Goal: Communication & Community: Share content

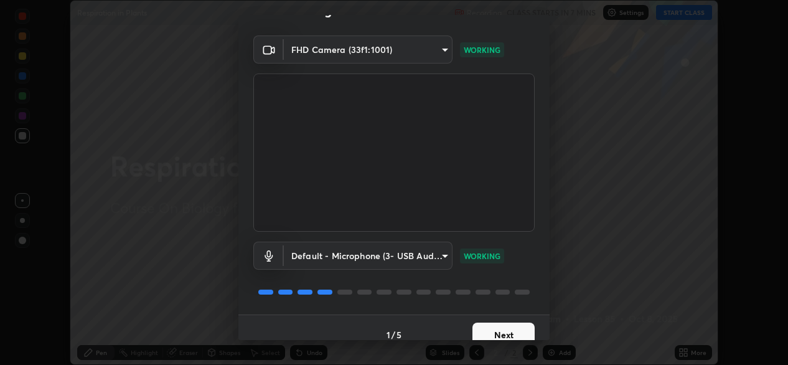
scroll to position [44, 0]
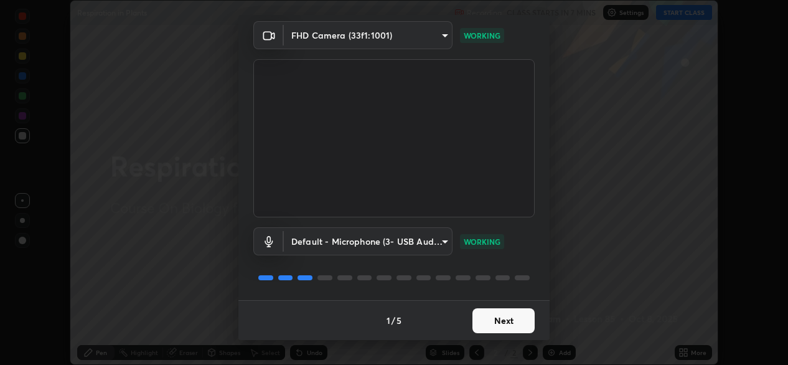
click at [485, 323] on button "Next" at bounding box center [504, 320] width 62 height 25
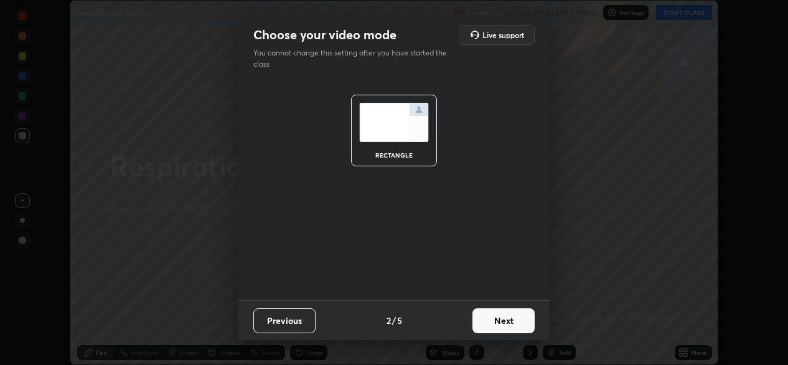
click at [486, 322] on button "Next" at bounding box center [504, 320] width 62 height 25
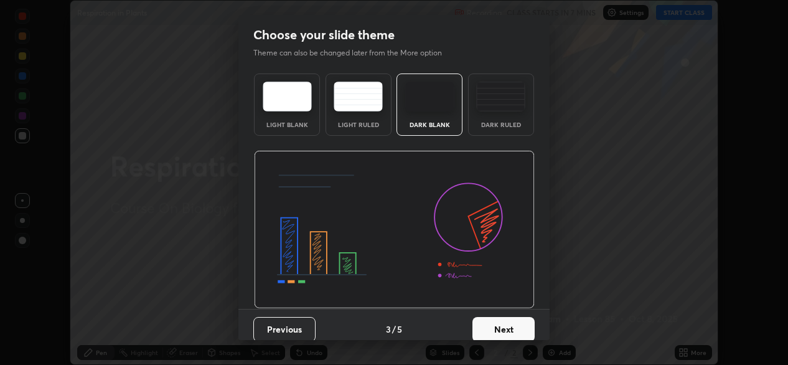
click at [486, 323] on button "Next" at bounding box center [504, 329] width 62 height 25
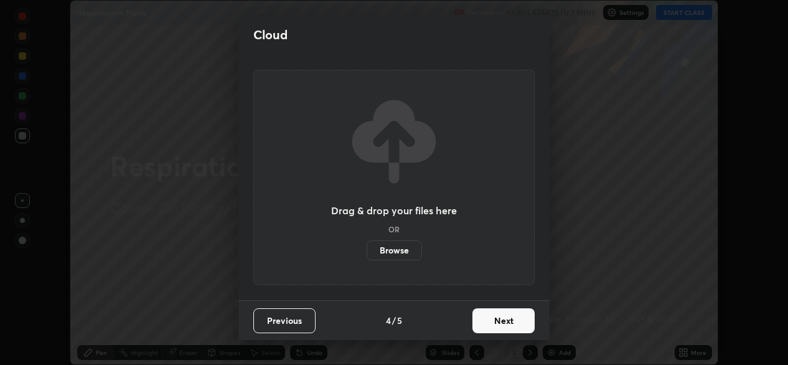
click at [488, 329] on button "Next" at bounding box center [504, 320] width 62 height 25
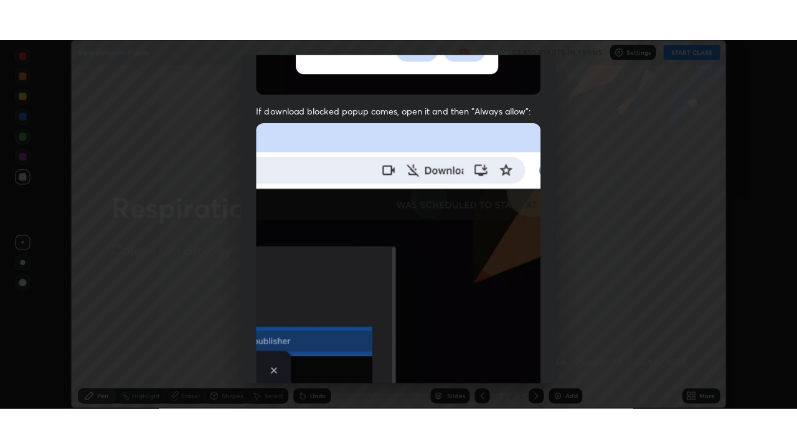
scroll to position [298, 0]
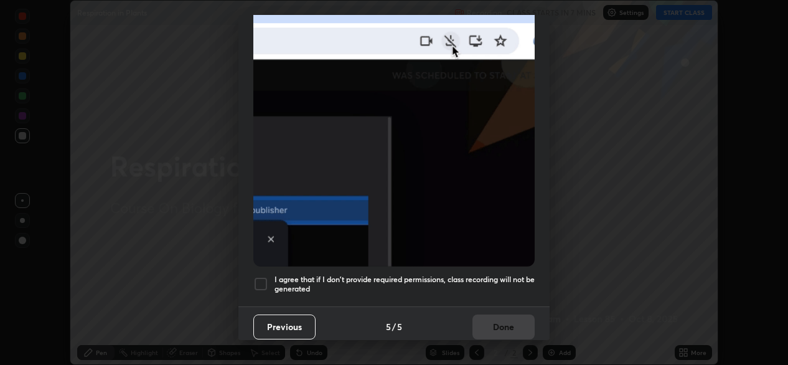
click at [263, 276] on div at bounding box center [260, 283] width 15 height 15
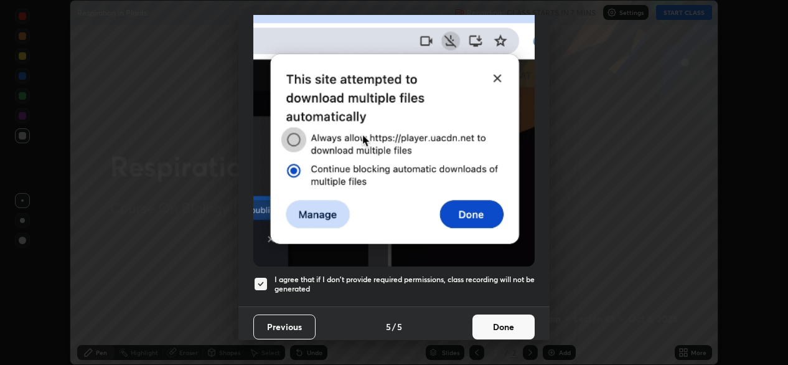
click at [497, 319] on button "Done" at bounding box center [504, 326] width 62 height 25
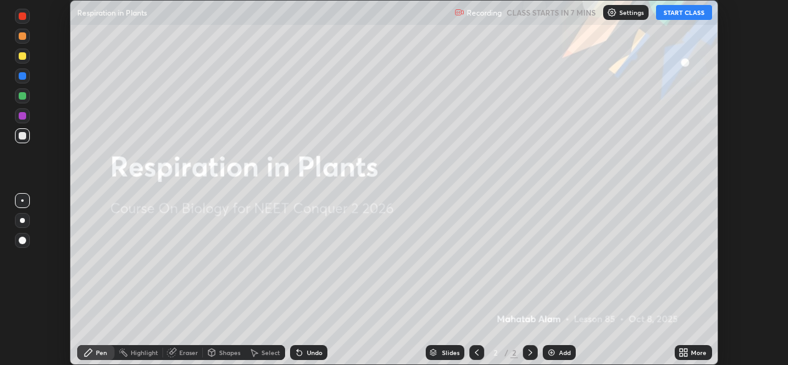
click at [690, 351] on div "More" at bounding box center [693, 352] width 37 height 15
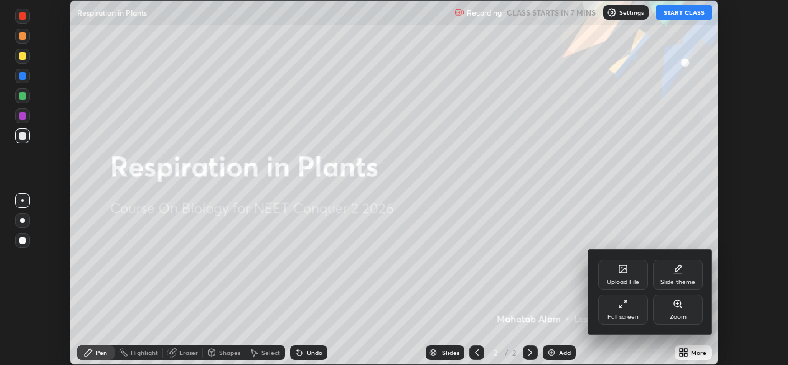
click at [621, 281] on div "Upload File" at bounding box center [623, 282] width 32 height 6
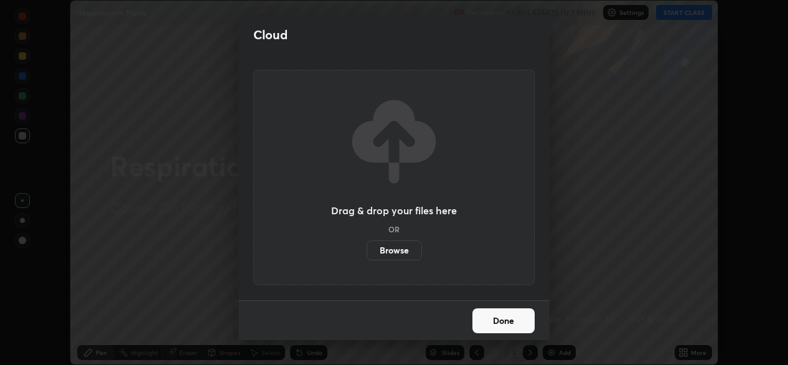
click at [405, 250] on label "Browse" at bounding box center [394, 250] width 55 height 20
click at [367, 250] on input "Browse" at bounding box center [367, 250] width 0 height 20
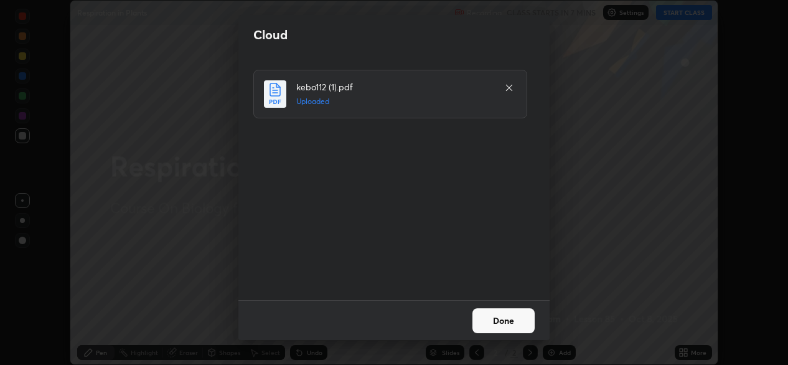
click at [496, 322] on button "Done" at bounding box center [504, 320] width 62 height 25
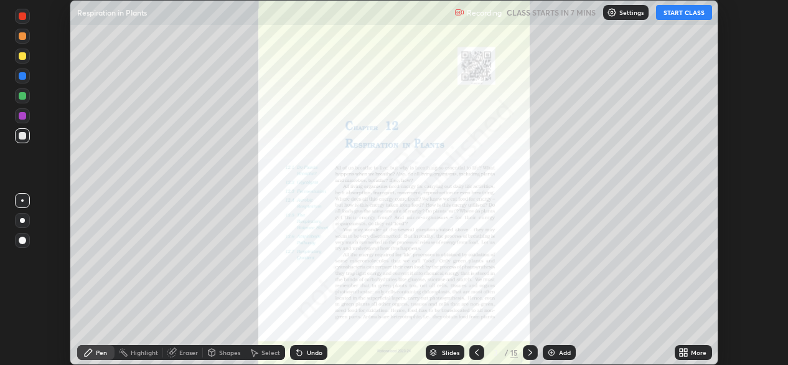
click at [478, 353] on icon at bounding box center [477, 352] width 10 height 10
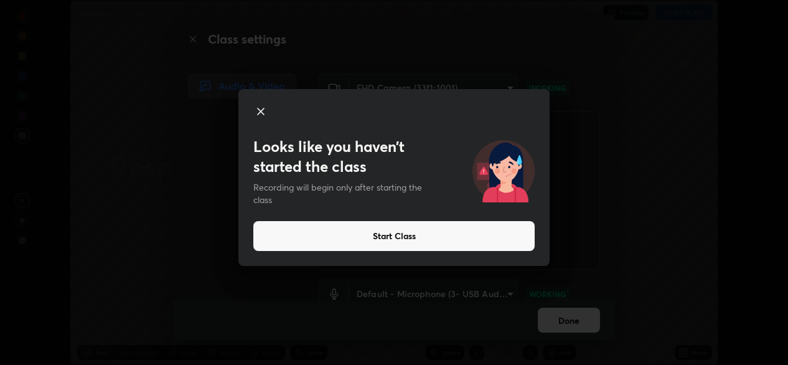
click at [260, 110] on icon at bounding box center [260, 111] width 15 height 15
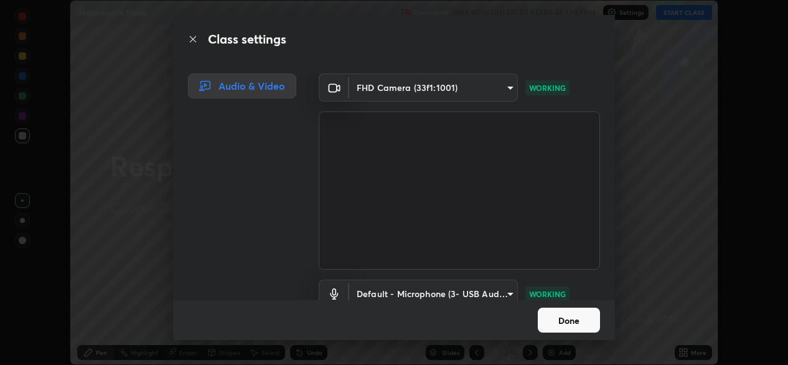
click at [571, 316] on button "Done" at bounding box center [569, 320] width 62 height 25
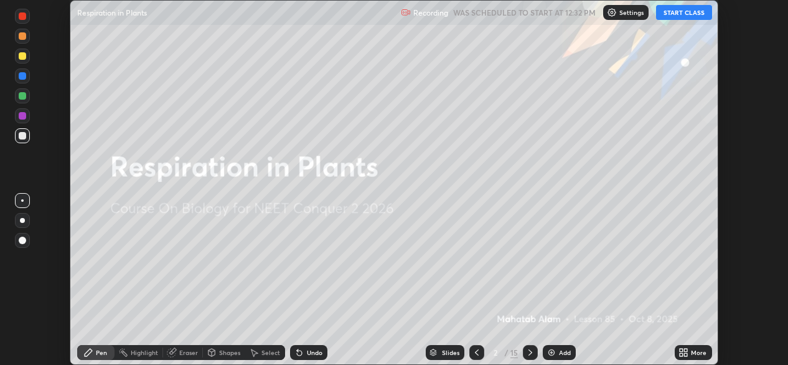
click at [686, 11] on button "START CLASS" at bounding box center [684, 12] width 56 height 15
click at [686, 350] on icon at bounding box center [686, 350] width 3 height 3
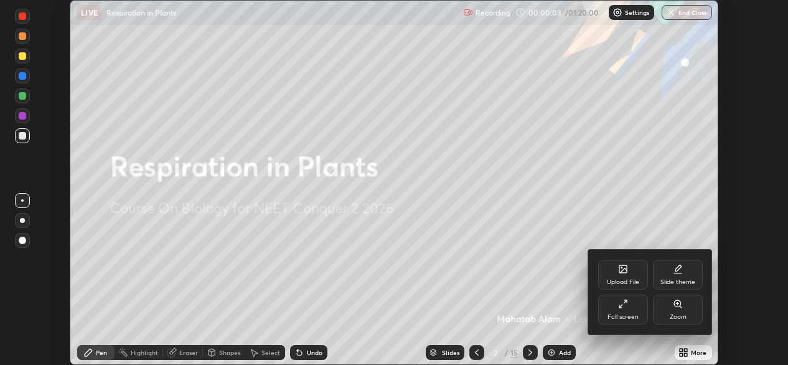
click at [639, 309] on div "Full screen" at bounding box center [623, 310] width 50 height 30
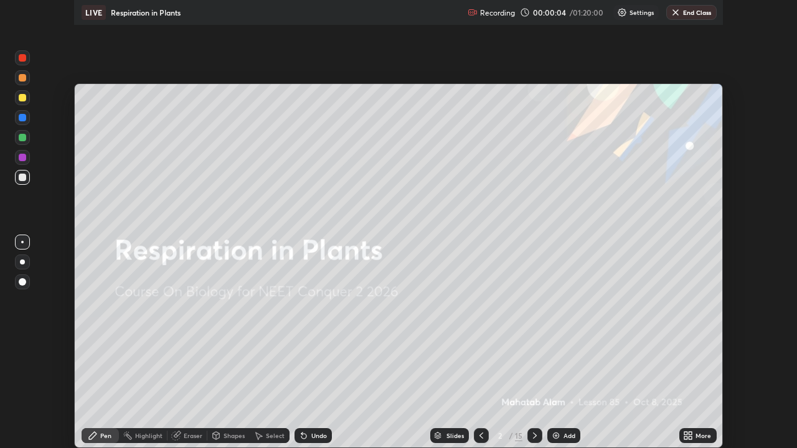
scroll to position [448, 797]
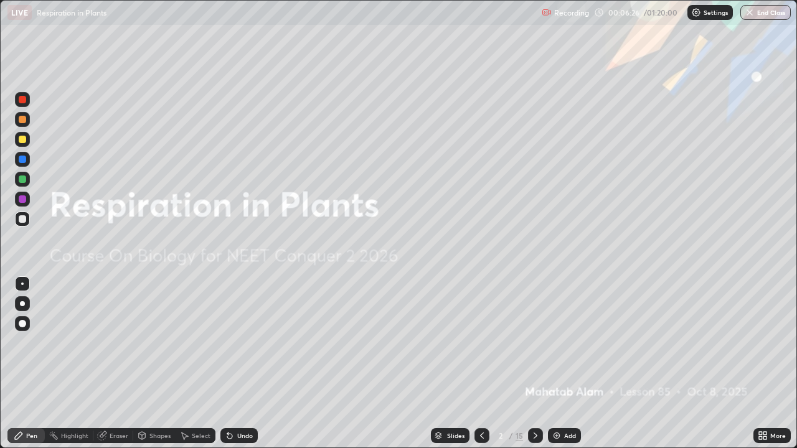
click at [516, 364] on div "15" at bounding box center [519, 435] width 7 height 11
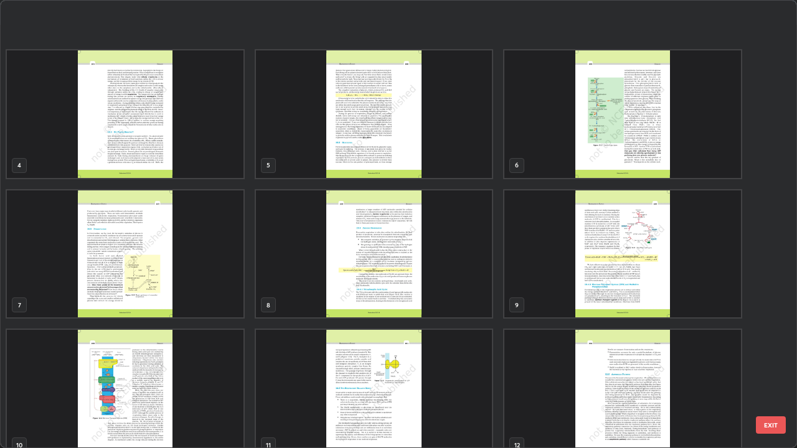
scroll to position [252, 0]
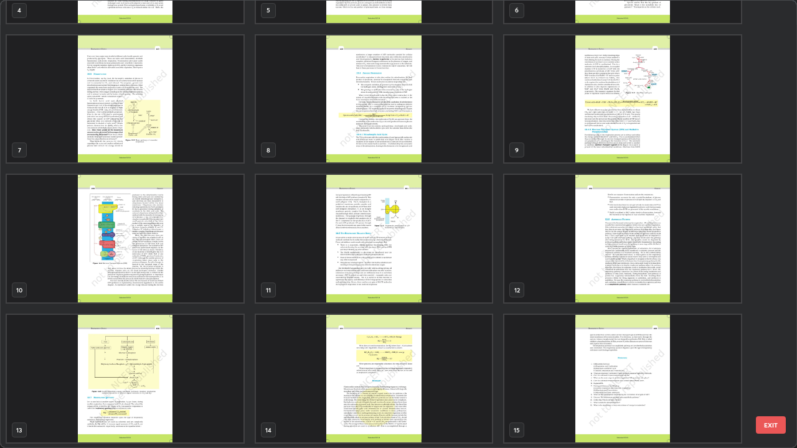
click at [180, 364] on img "grid" at bounding box center [125, 379] width 237 height 128
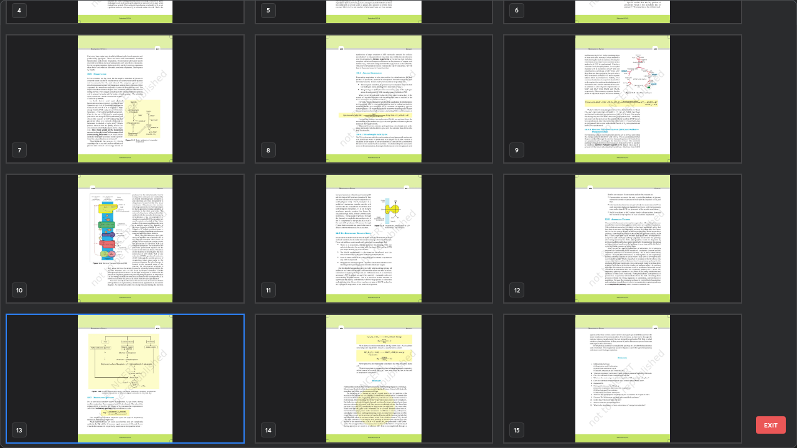
click at [176, 364] on img "grid" at bounding box center [125, 379] width 237 height 128
click at [176, 360] on img "grid" at bounding box center [125, 379] width 237 height 128
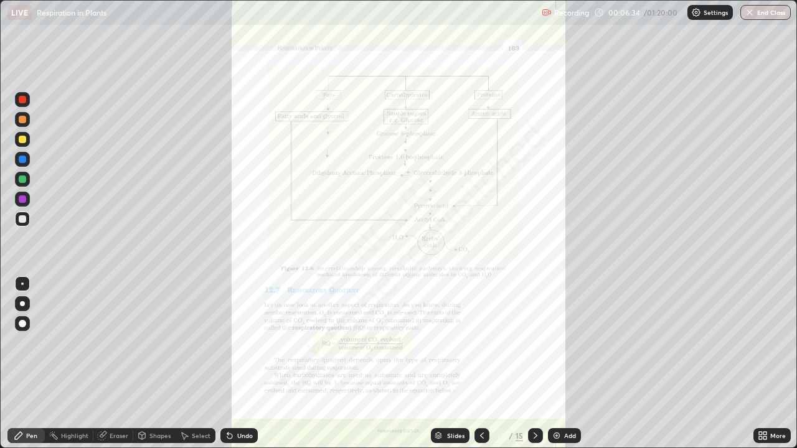
click at [479, 364] on icon at bounding box center [482, 436] width 10 height 10
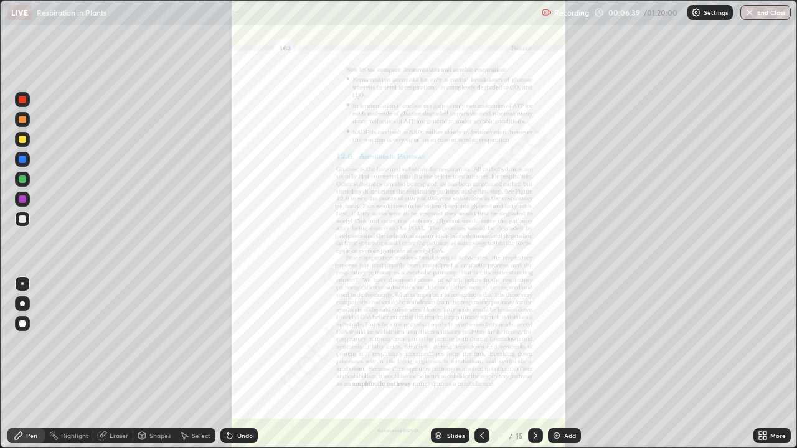
click at [534, 364] on icon at bounding box center [536, 436] width 10 height 10
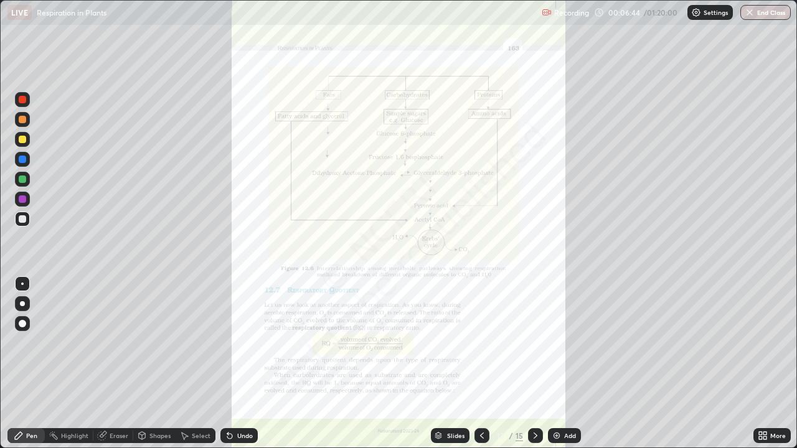
click at [24, 100] on div at bounding box center [22, 99] width 7 height 7
click at [761, 364] on icon at bounding box center [763, 436] width 10 height 10
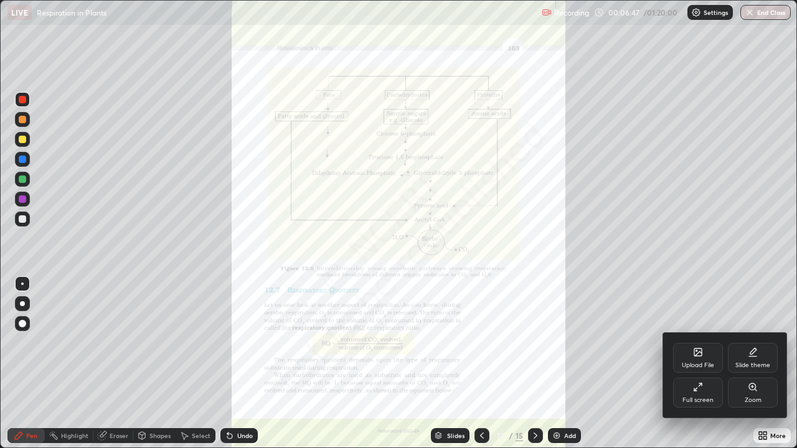
click at [755, 364] on div "Zoom" at bounding box center [753, 393] width 50 height 30
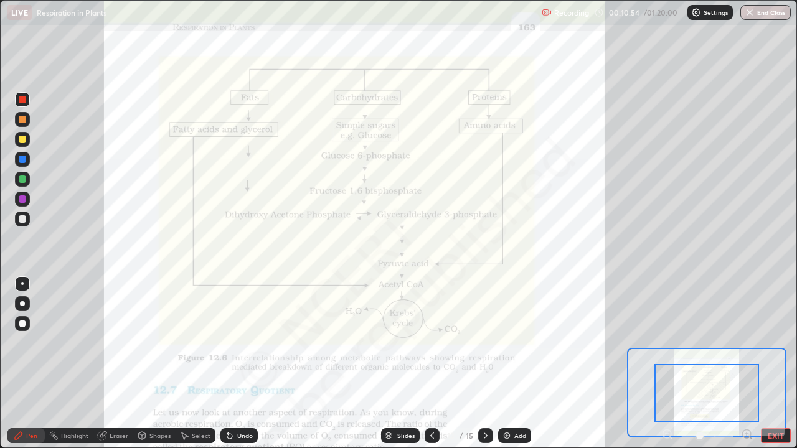
click at [120, 364] on div "Eraser" at bounding box center [119, 436] width 19 height 6
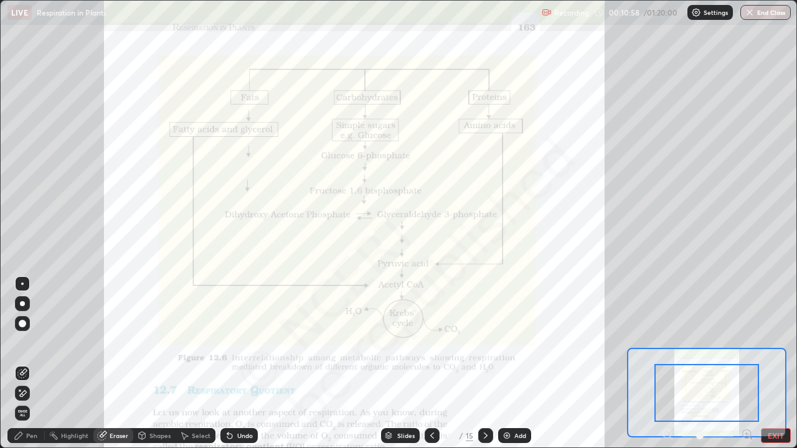
click at [35, 364] on div "Pen" at bounding box center [31, 436] width 11 height 6
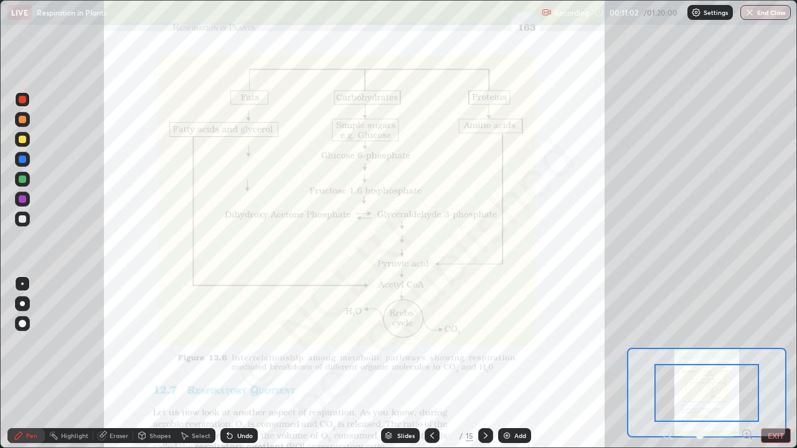
click at [22, 202] on div at bounding box center [22, 199] width 7 height 7
click at [22, 179] on div at bounding box center [22, 179] width 7 height 7
click at [20, 160] on div at bounding box center [22, 159] width 7 height 7
click at [22, 200] on div at bounding box center [22, 199] width 7 height 7
click at [122, 364] on div "Eraser" at bounding box center [119, 436] width 19 height 6
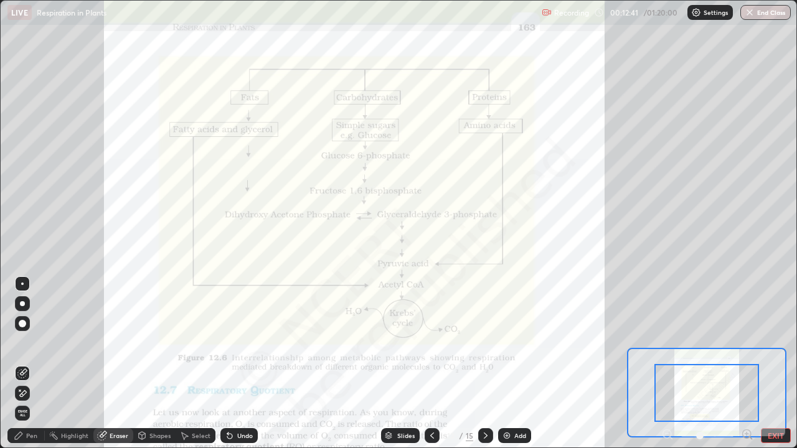
click at [32, 364] on div "Pen" at bounding box center [31, 436] width 11 height 6
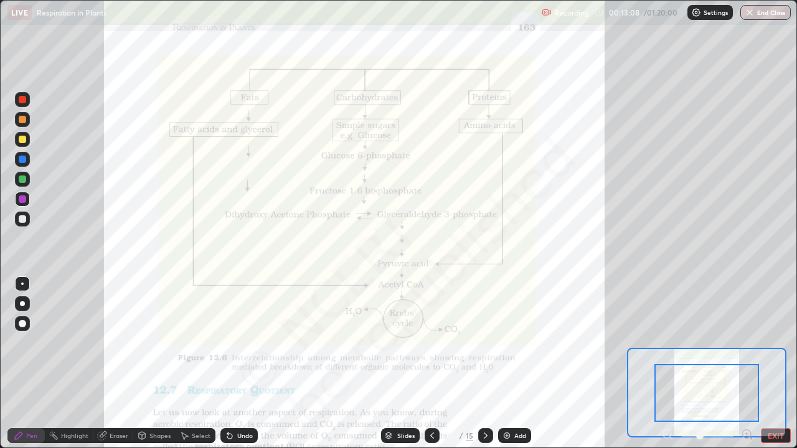
click at [24, 177] on div at bounding box center [22, 179] width 7 height 7
click at [704, 364] on div at bounding box center [706, 393] width 105 height 58
click at [431, 364] on icon at bounding box center [432, 436] width 10 height 10
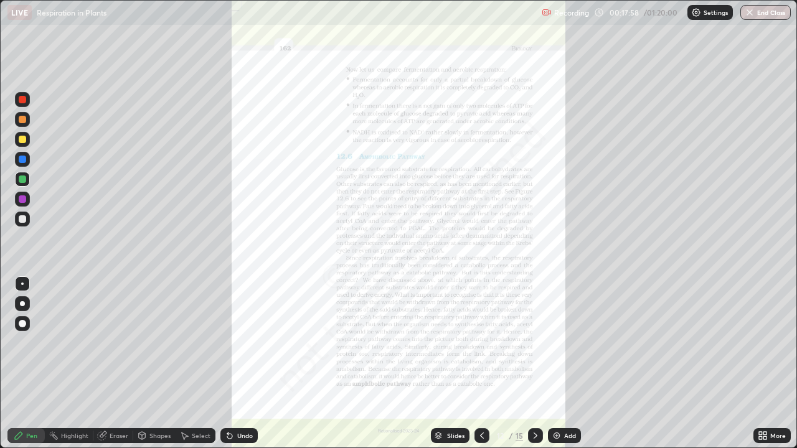
click at [765, 364] on icon at bounding box center [764, 438] width 3 height 3
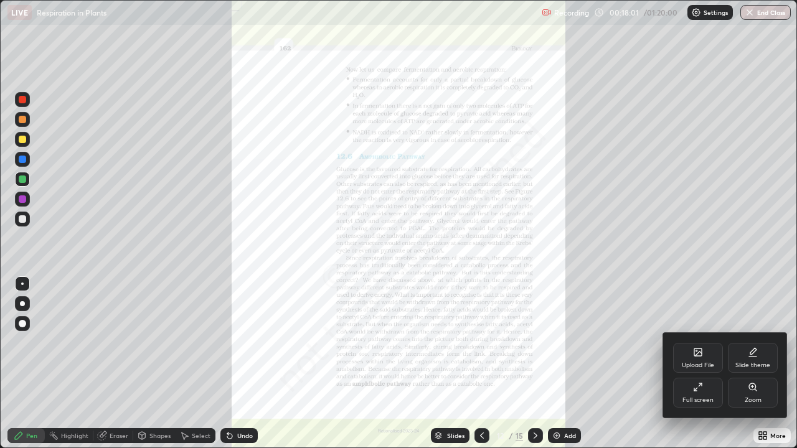
click at [745, 364] on div "Zoom" at bounding box center [753, 400] width 17 height 6
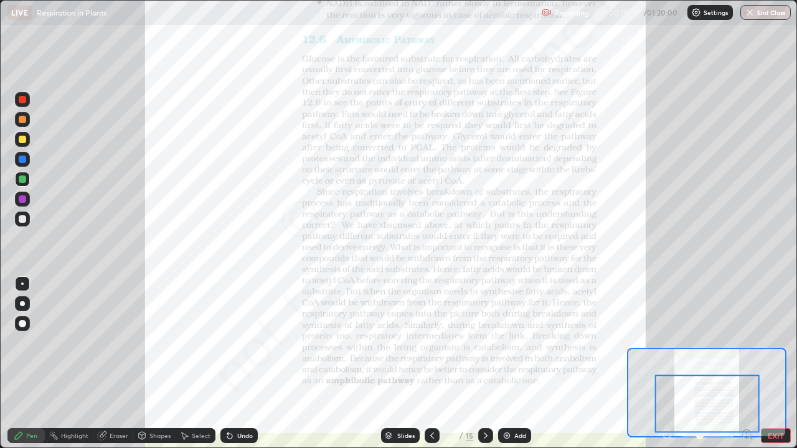
click at [24, 105] on div at bounding box center [22, 99] width 15 height 15
click at [484, 364] on icon at bounding box center [486, 436] width 4 height 6
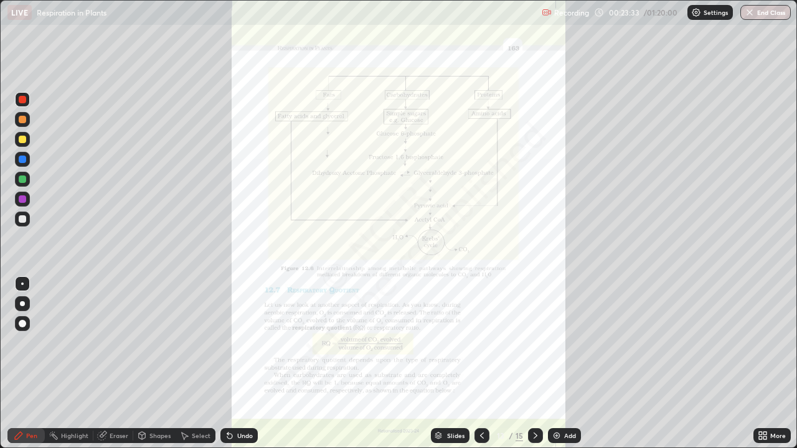
click at [760, 364] on icon at bounding box center [760, 433] width 3 height 3
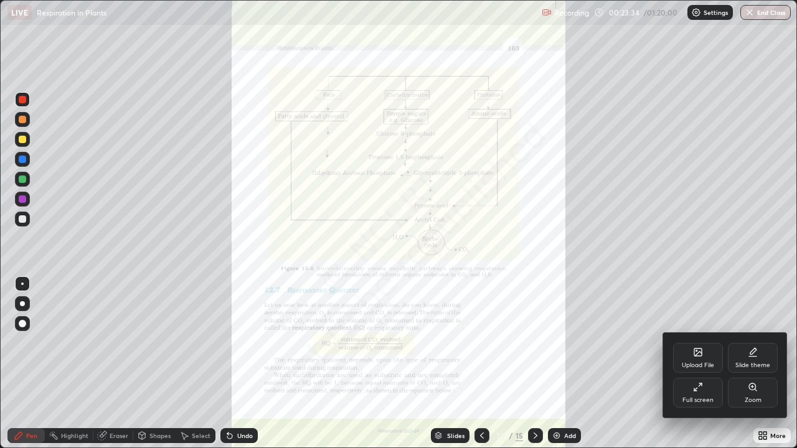
click at [752, 364] on icon at bounding box center [753, 387] width 10 height 10
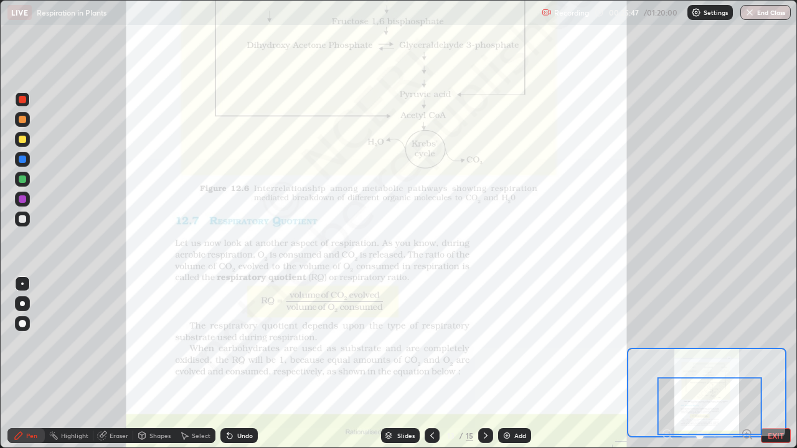
click at [123, 364] on div "Eraser" at bounding box center [119, 436] width 19 height 6
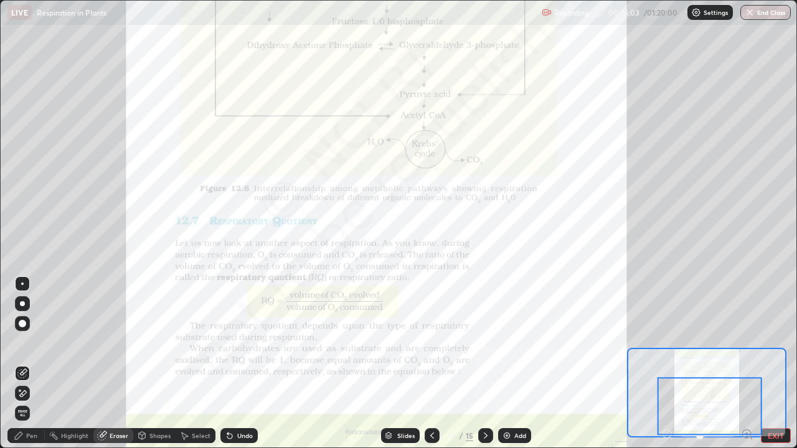
click at [36, 364] on div "Pen" at bounding box center [25, 435] width 37 height 15
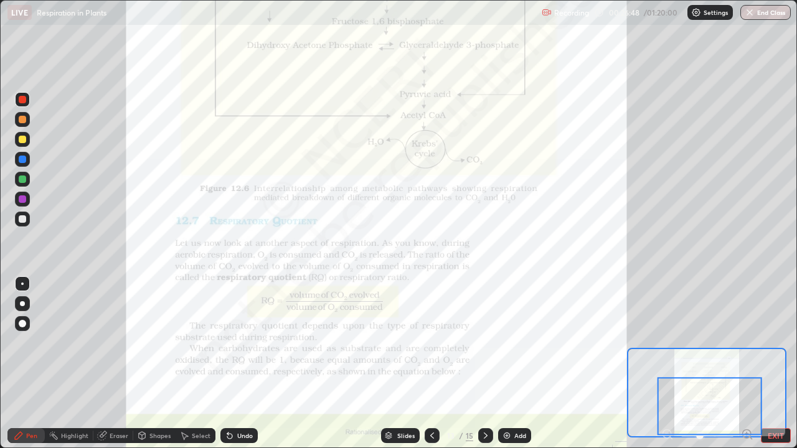
click at [482, 364] on div at bounding box center [485, 435] width 15 height 15
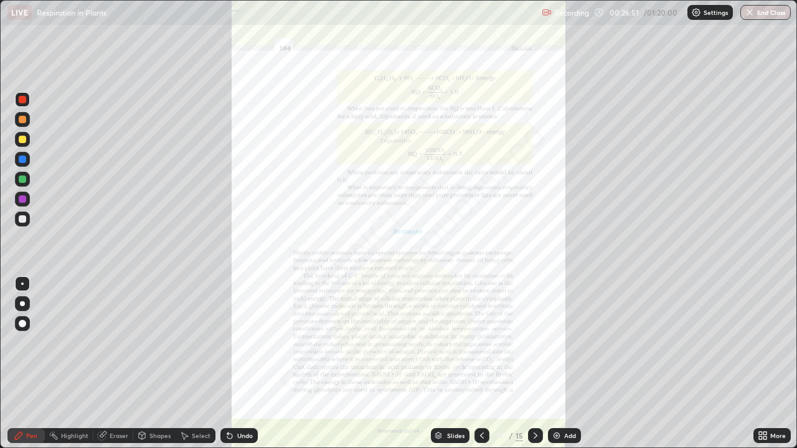
click at [765, 364] on icon at bounding box center [764, 433] width 3 height 3
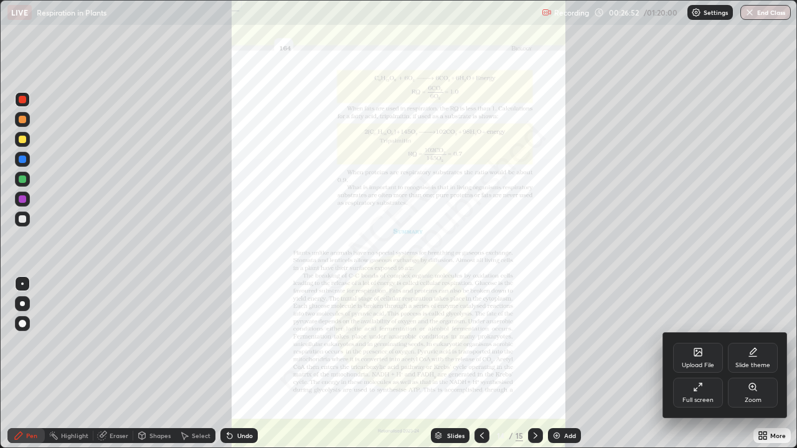
click at [751, 364] on div "Zoom" at bounding box center [753, 393] width 50 height 30
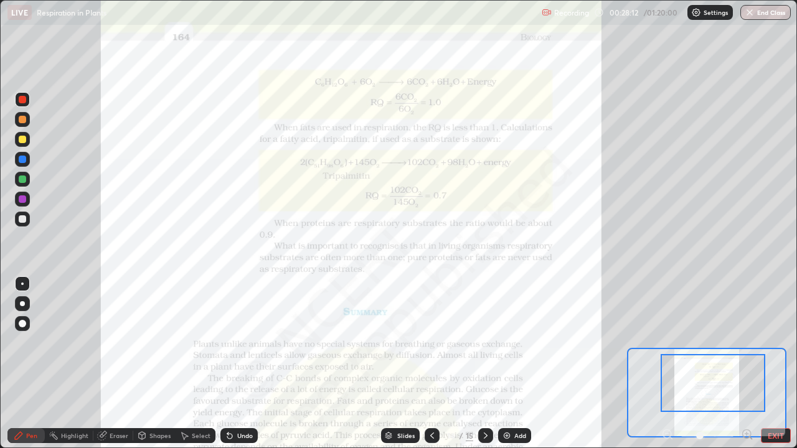
click at [431, 364] on icon at bounding box center [432, 436] width 10 height 10
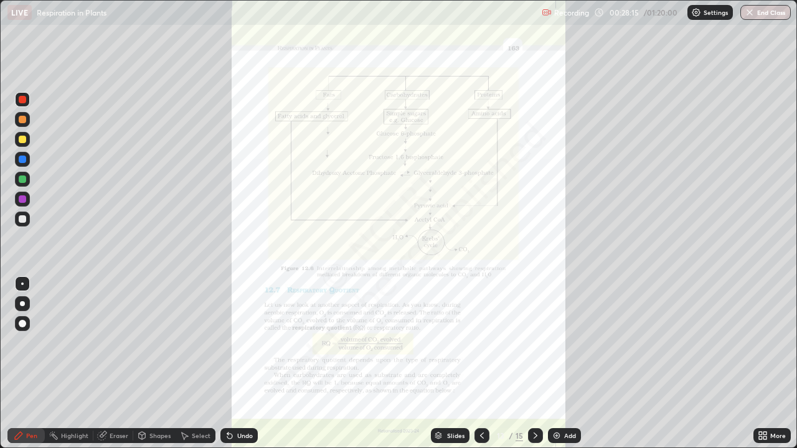
click at [761, 364] on icon at bounding box center [760, 433] width 3 height 3
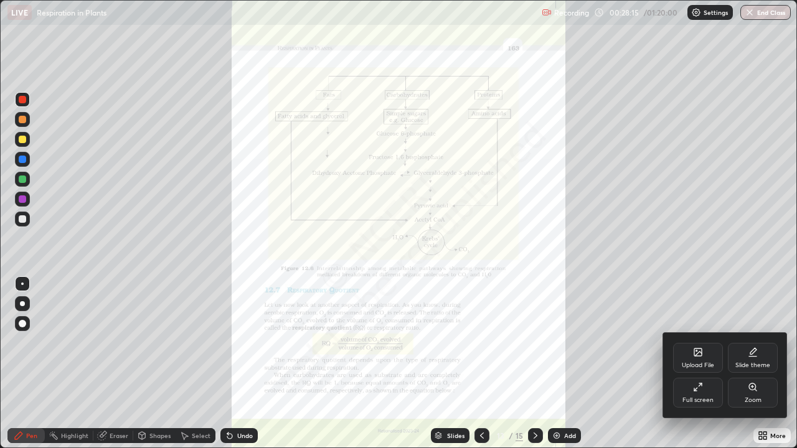
click at [751, 364] on div "Zoom" at bounding box center [753, 400] width 17 height 6
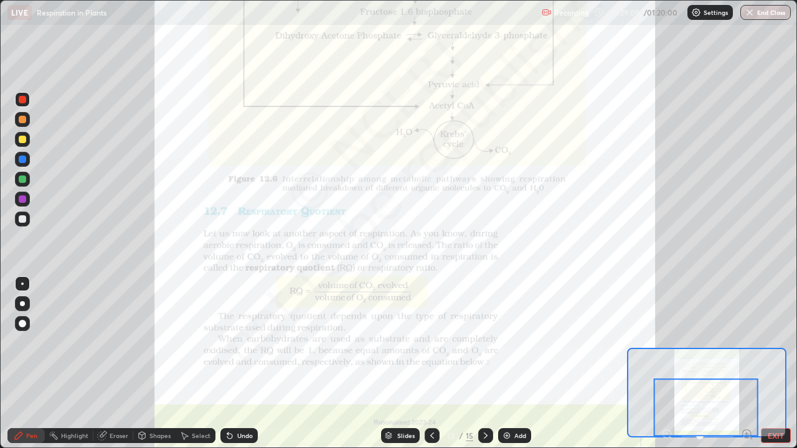
click at [486, 364] on icon at bounding box center [486, 436] width 10 height 10
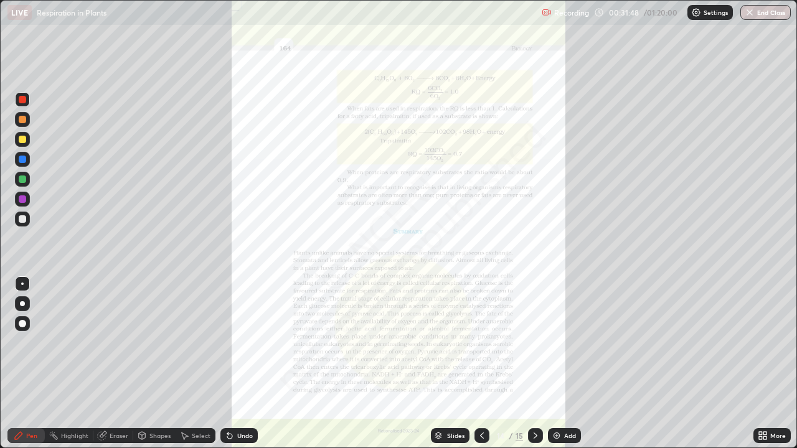
click at [762, 14] on button "End Class" at bounding box center [765, 12] width 50 height 15
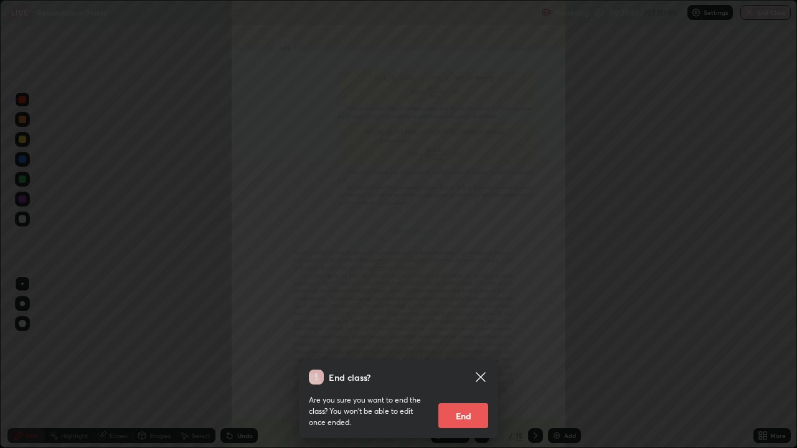
click at [469, 364] on button "End" at bounding box center [463, 416] width 50 height 25
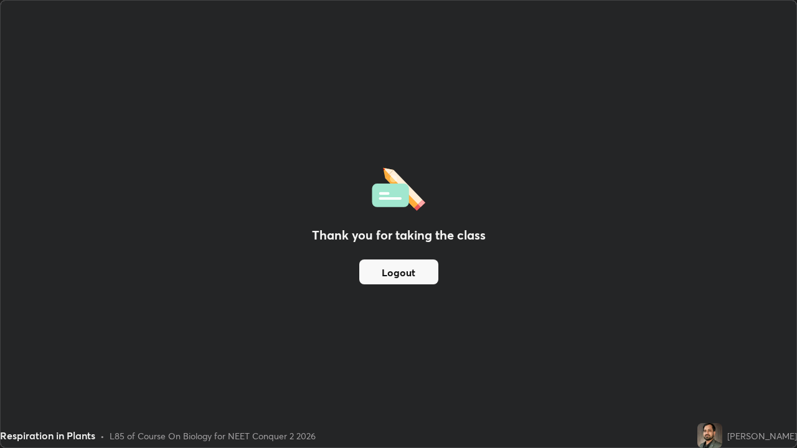
click at [422, 275] on button "Logout" at bounding box center [398, 272] width 79 height 25
